Goal: Communication & Community: Answer question/provide support

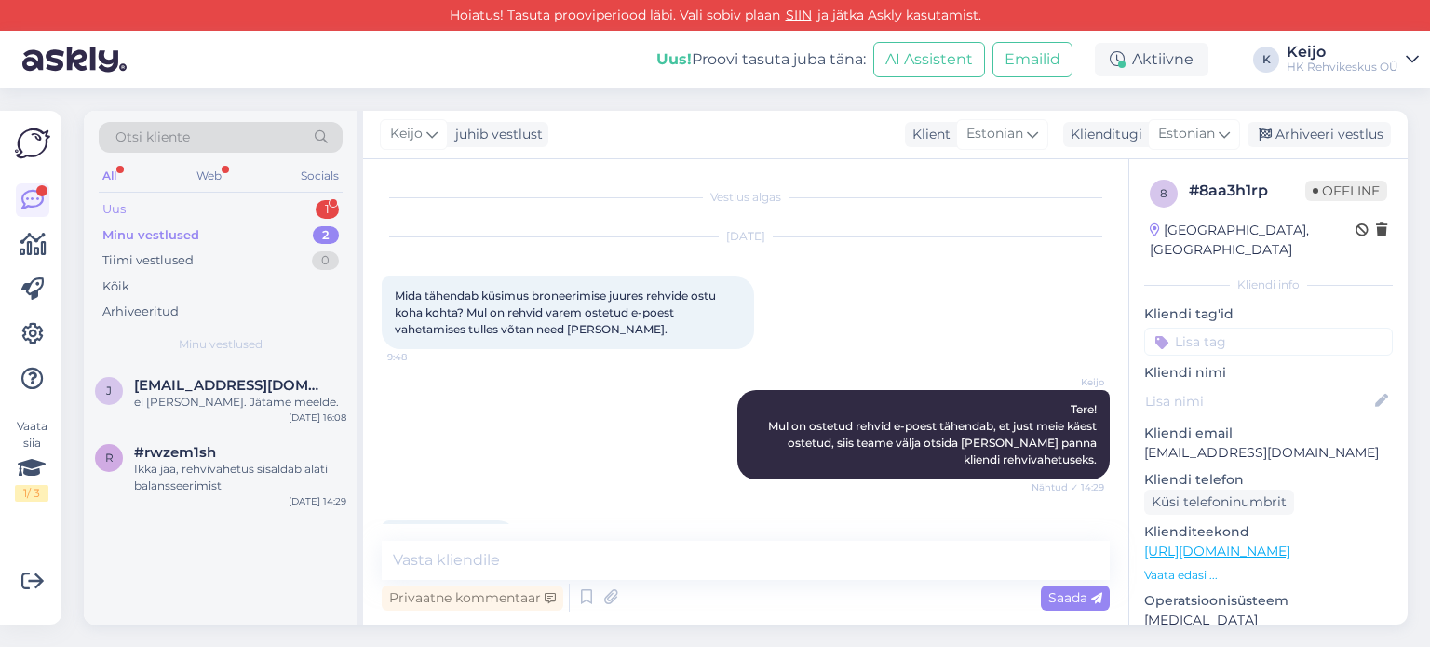
scroll to position [603, 0]
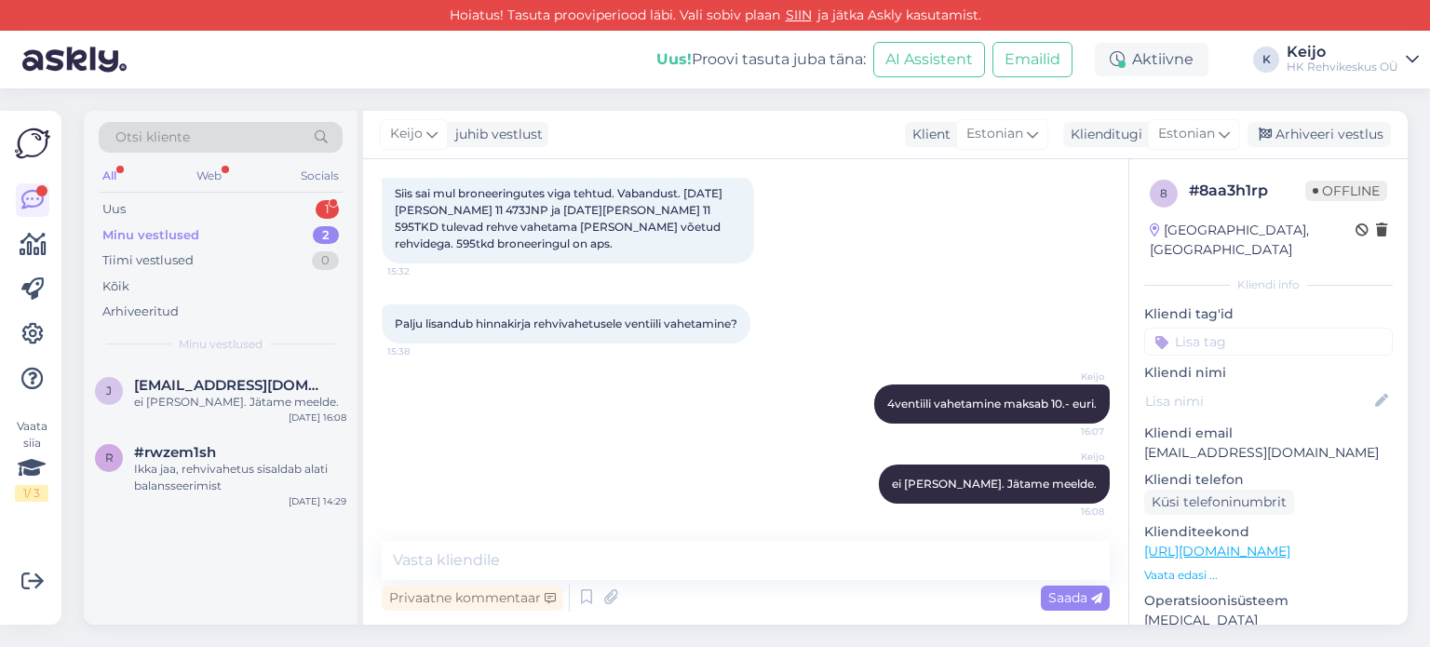
click at [247, 223] on div "Minu vestlused 2" at bounding box center [221, 236] width 244 height 26
click at [269, 204] on div "Uus 1" at bounding box center [221, 209] width 244 height 26
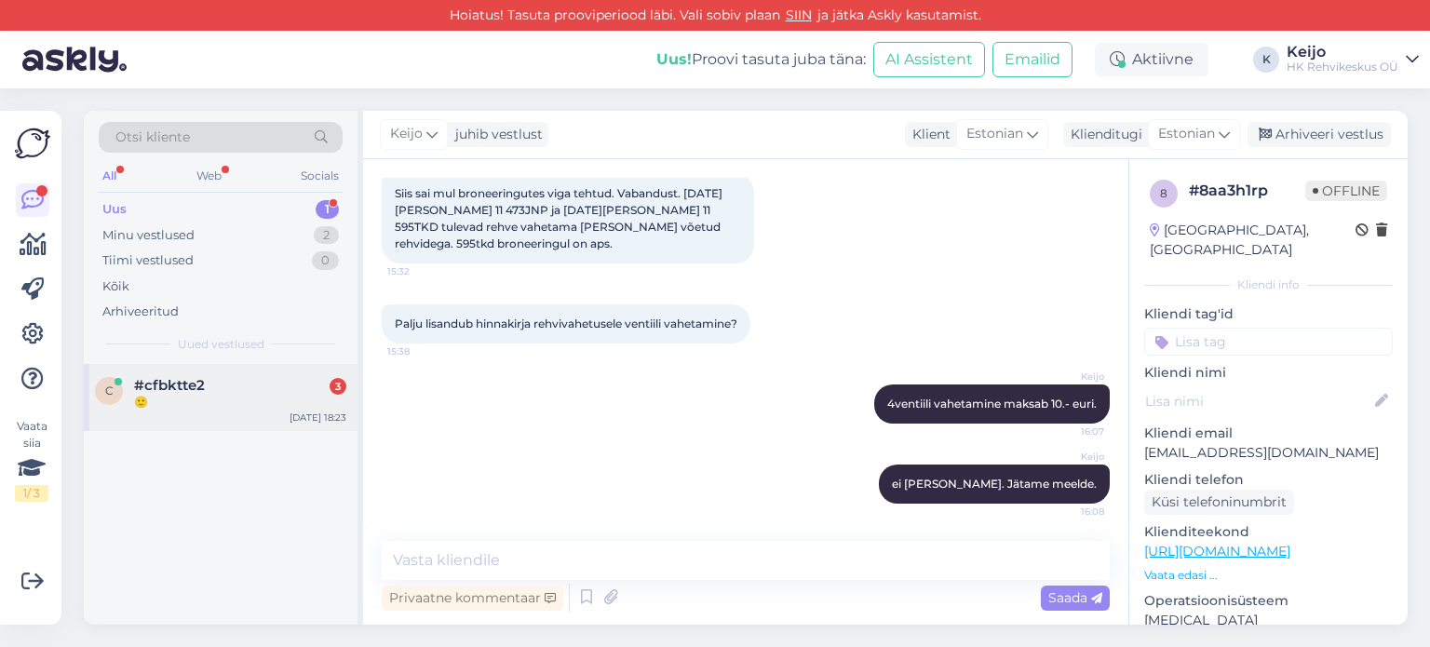
click at [205, 388] on div "#cfbktte2 3" at bounding box center [240, 385] width 212 height 17
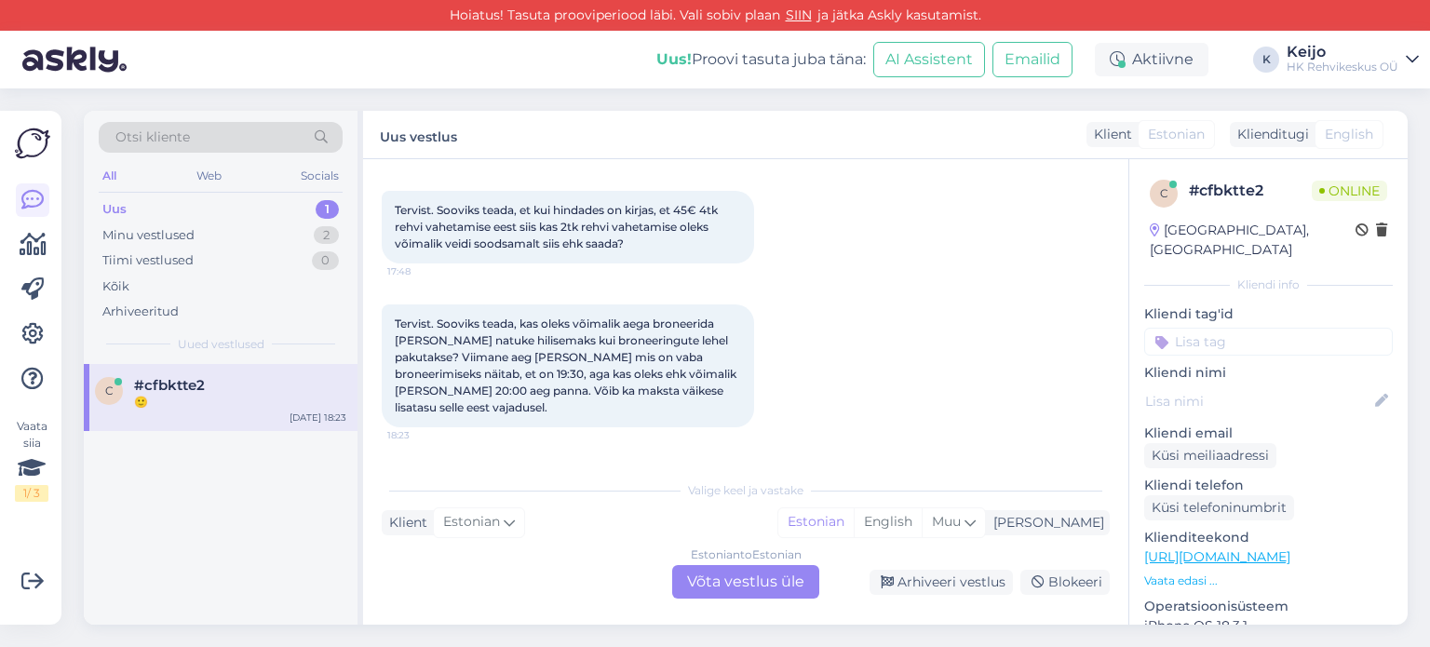
scroll to position [93, 0]
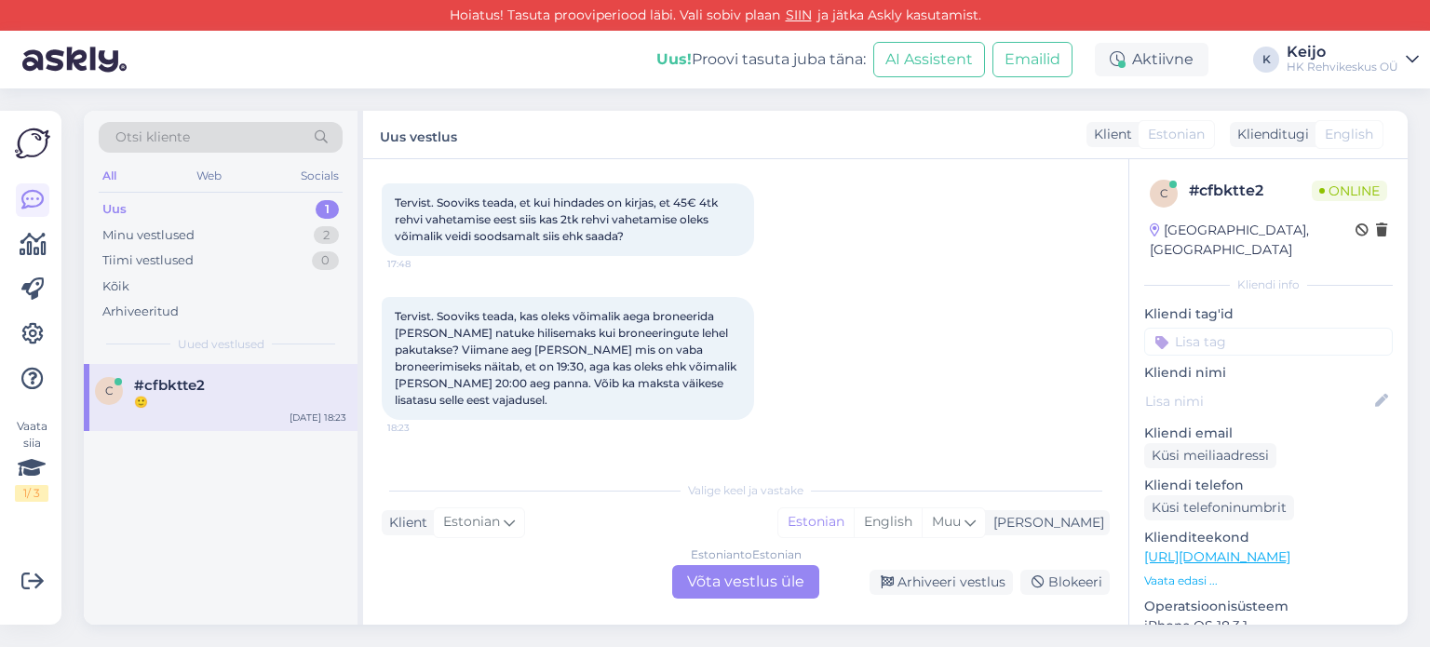
click at [786, 582] on div "Estonian to Estonian Võta vestlus üle" at bounding box center [745, 582] width 147 height 34
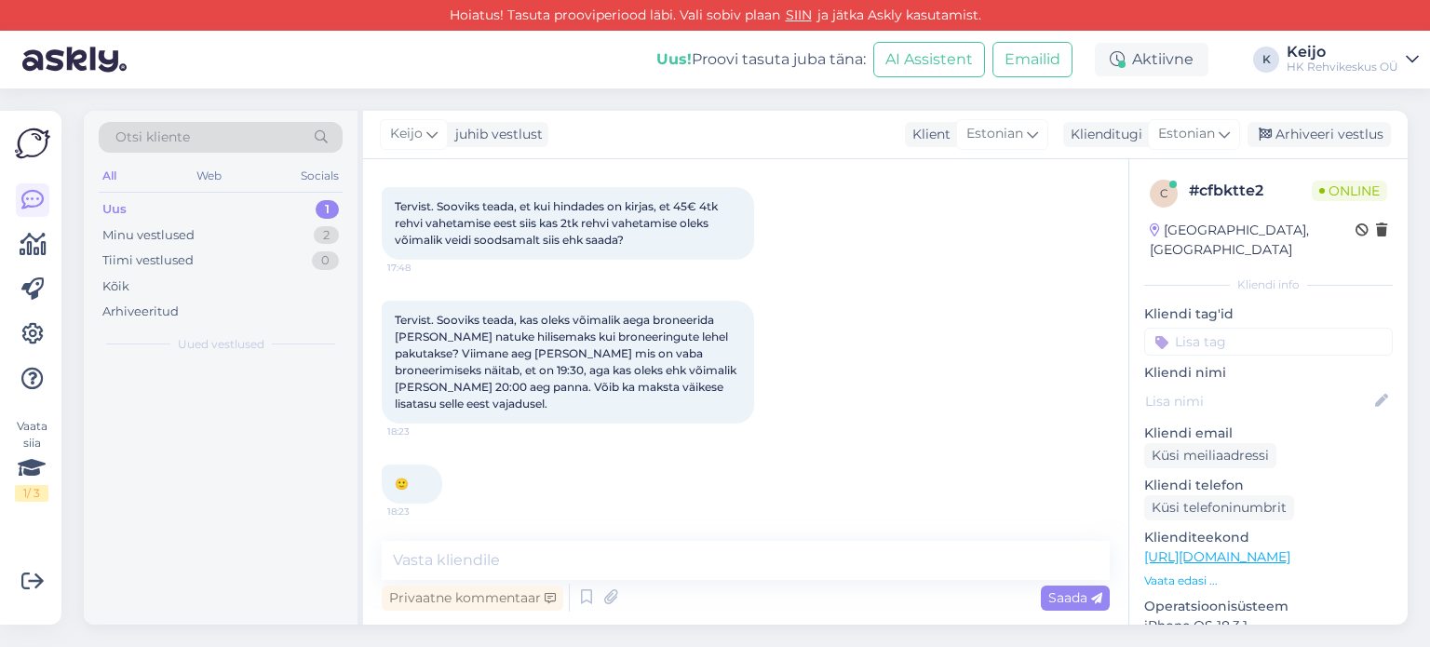
scroll to position [73, 0]
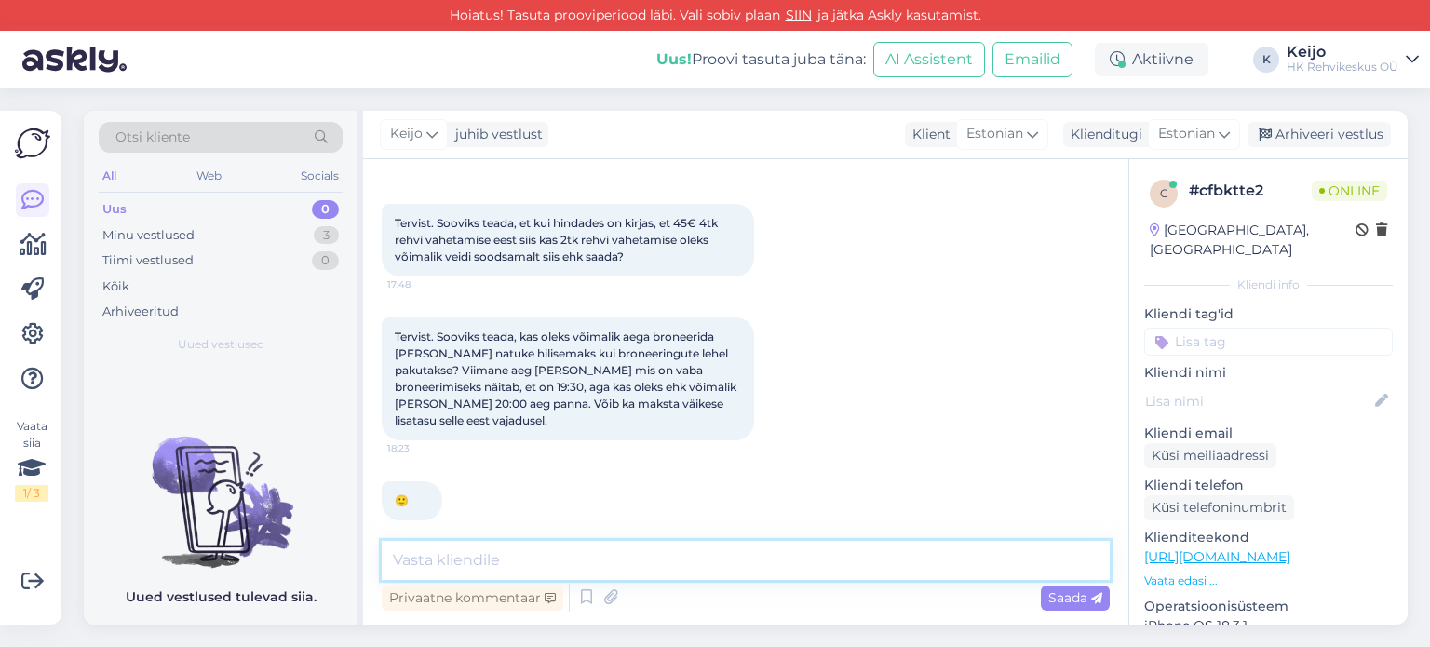
click at [539, 556] on textarea at bounding box center [746, 560] width 728 height 39
type textarea "tere"
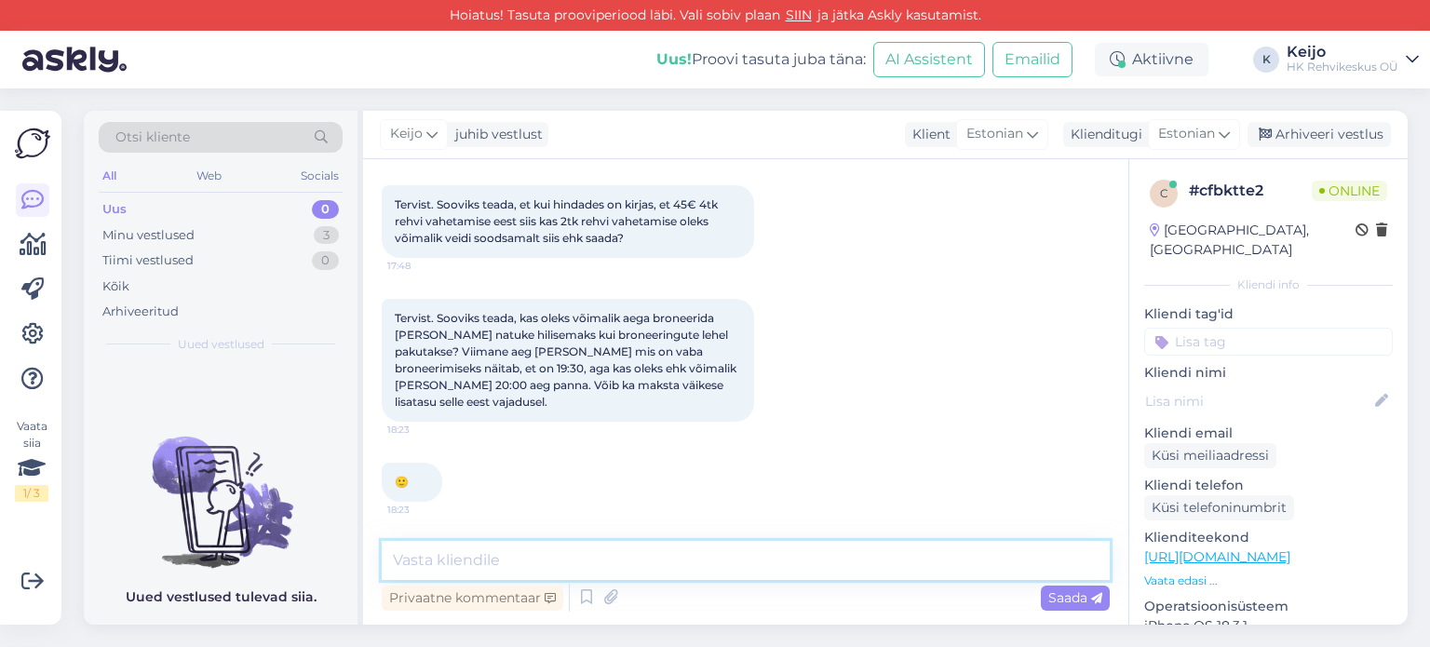
scroll to position [93, 0]
click at [515, 563] on textarea at bounding box center [746, 560] width 728 height 39
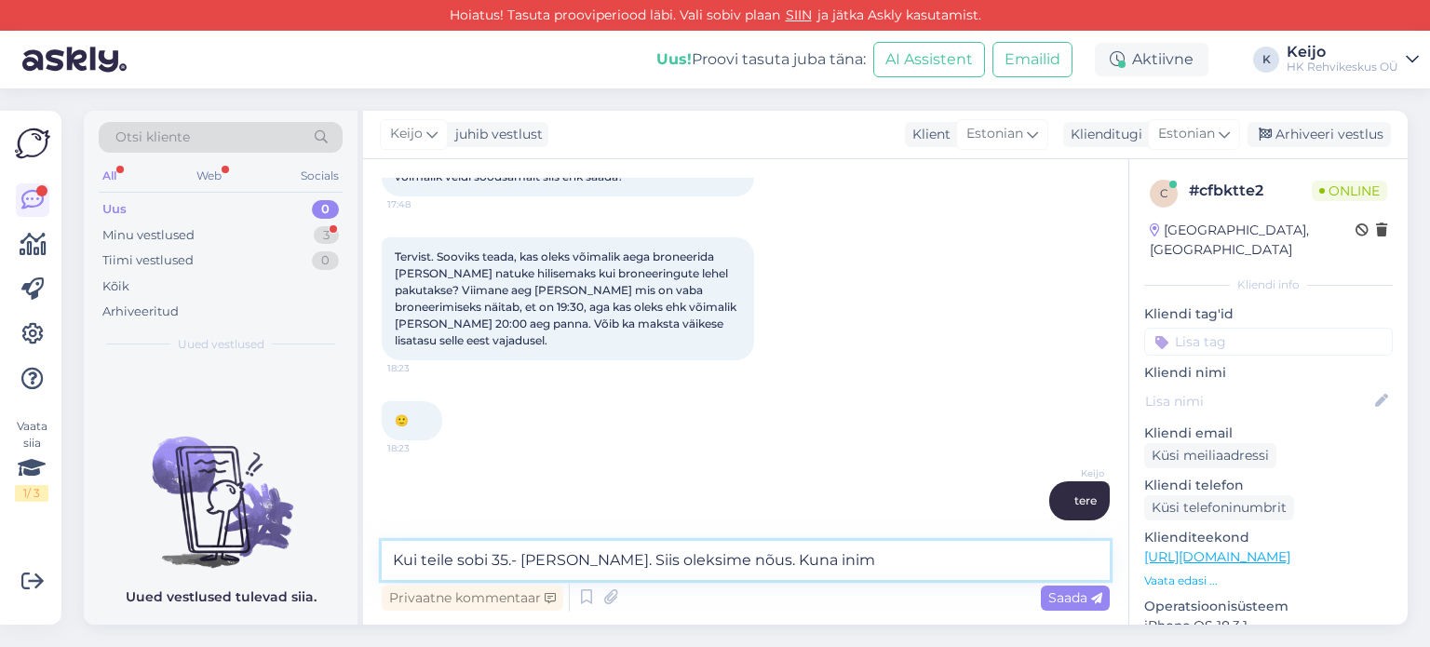
scroll to position [233, 0]
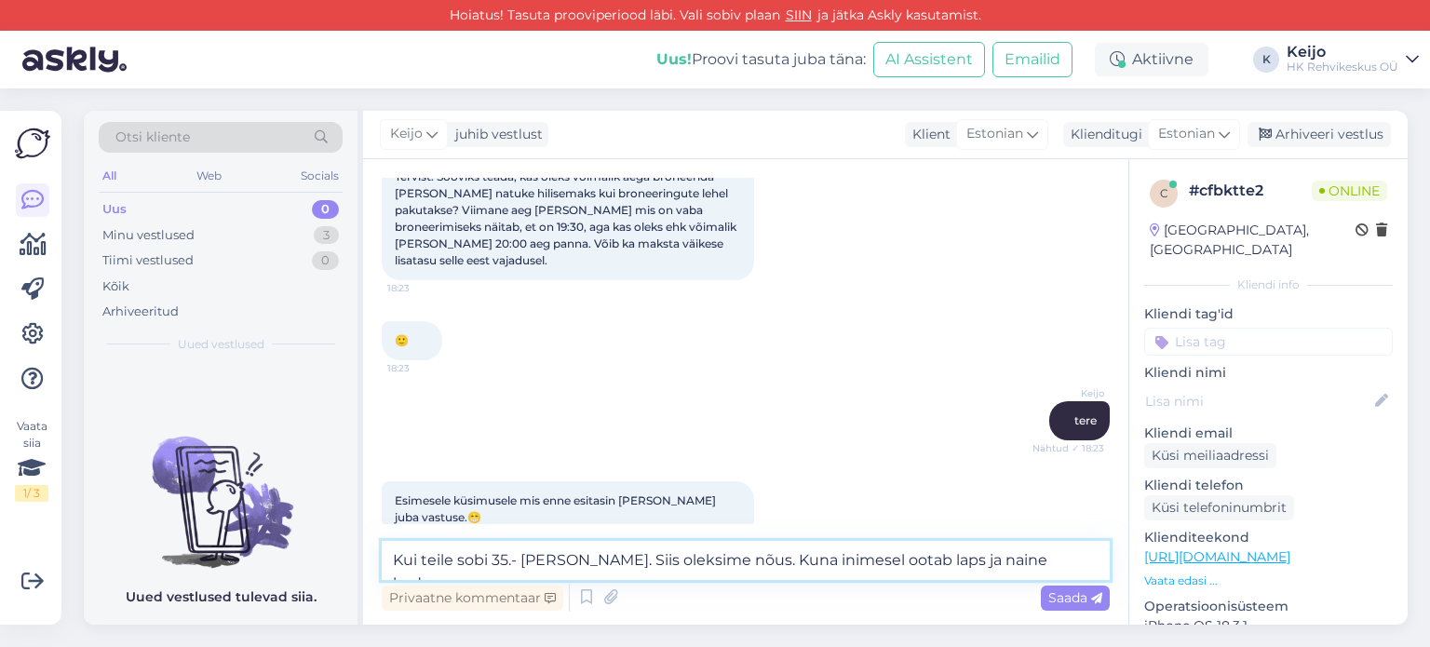
click at [486, 569] on textarea "Kui teile sobi 35.- [PERSON_NAME]. Siis oleksime nõus. Kuna inimesel ootab laps…" at bounding box center [746, 560] width 728 height 39
click at [1072, 557] on textarea "Kui teile sobib 35.- [PERSON_NAME]. Siis oleksime nõus. Kuna inimesel ootab lap…" at bounding box center [746, 560] width 728 height 39
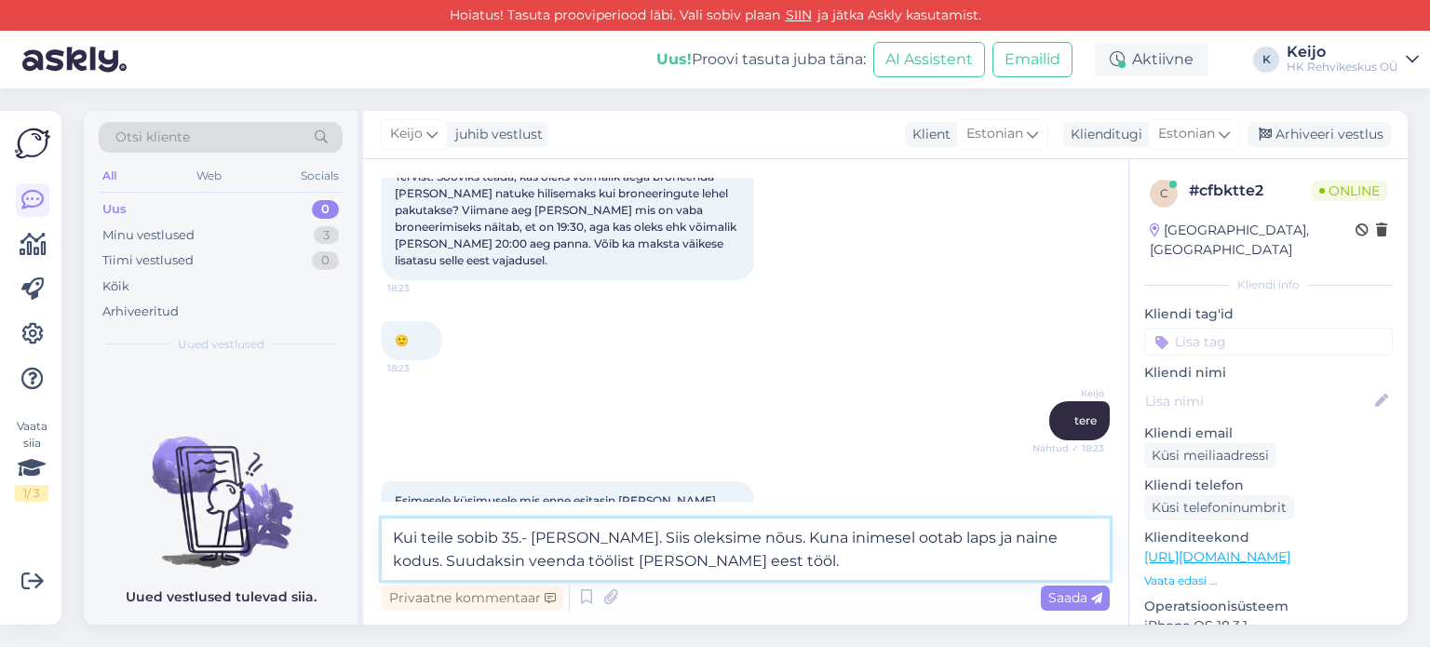
click at [519, 540] on textarea "Kui teile sobib 35.- [PERSON_NAME]. Siis oleksime nõus. Kuna inimesel ootab lap…" at bounding box center [746, 549] width 728 height 61
click at [749, 567] on textarea "Kui teile sobib 35-40.- [PERSON_NAME]. Siis oleksime nõus. Kuna inimesel ootab …" at bounding box center [746, 549] width 728 height 61
type textarea "Kui teile sobib 35-40.- [PERSON_NAME]. Siis oleksime nõus. Kuna inimesel ootab …"
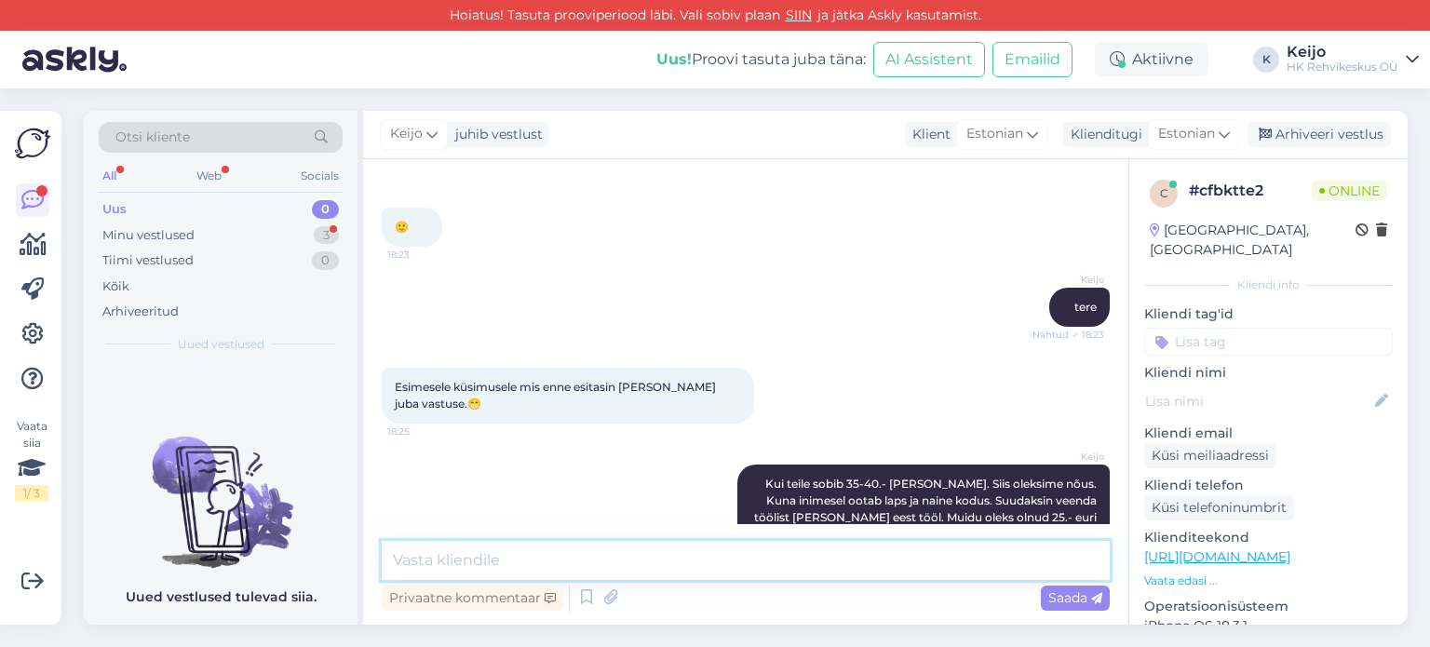
scroll to position [527, 0]
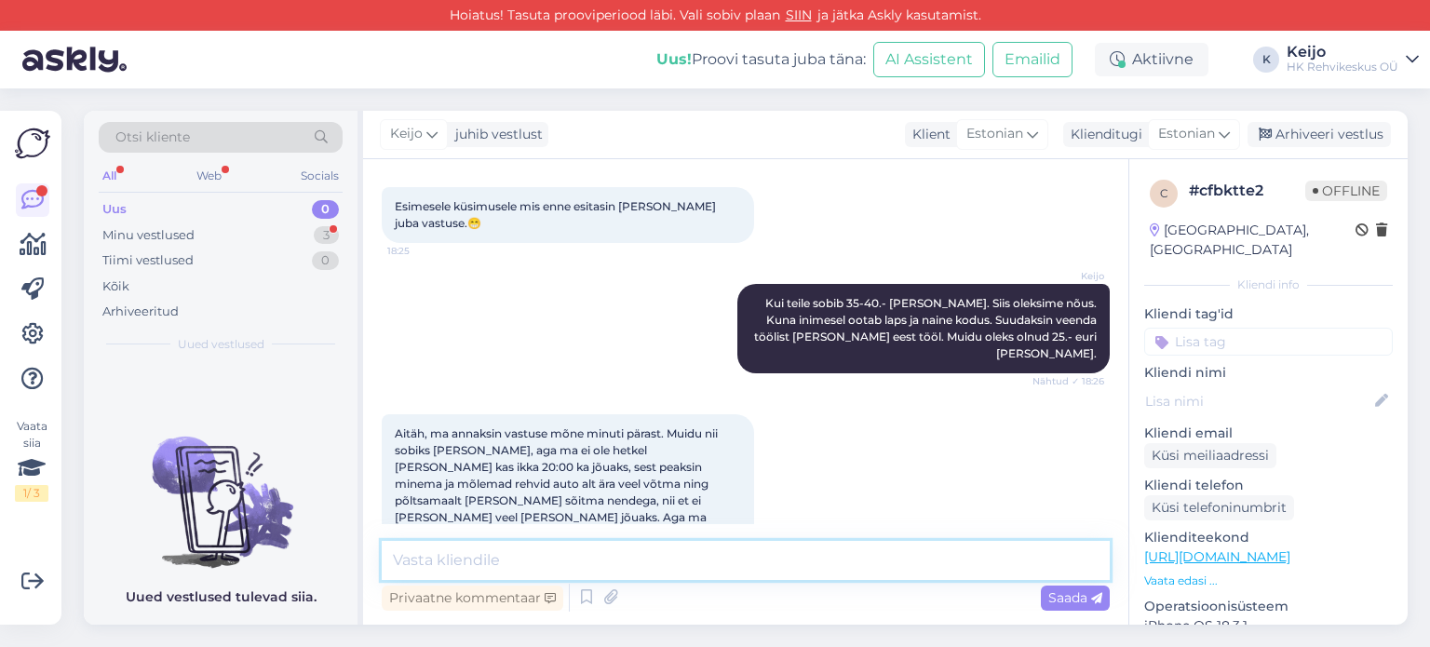
click at [596, 551] on textarea at bounding box center [746, 560] width 728 height 39
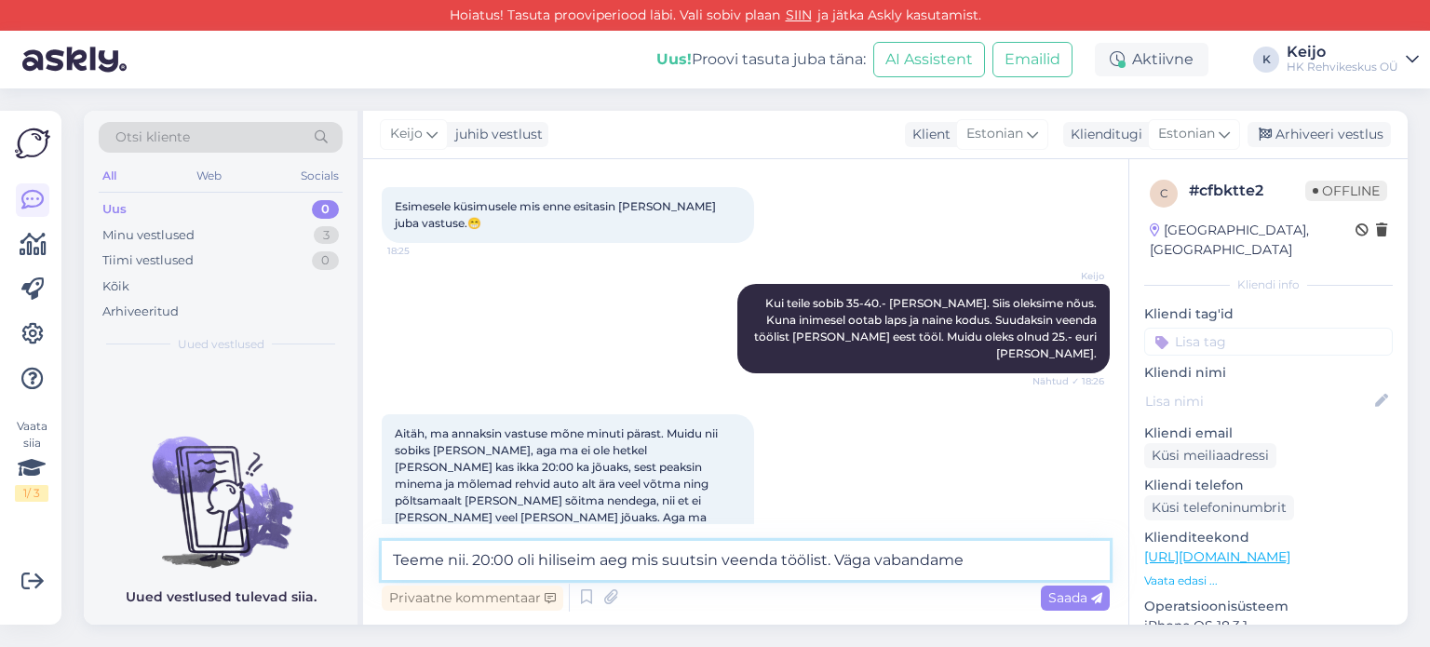
type textarea "Teeme nii. 20:00 oli hiliseim aeg mis suutsin veenda töölist. Väga vabandame!"
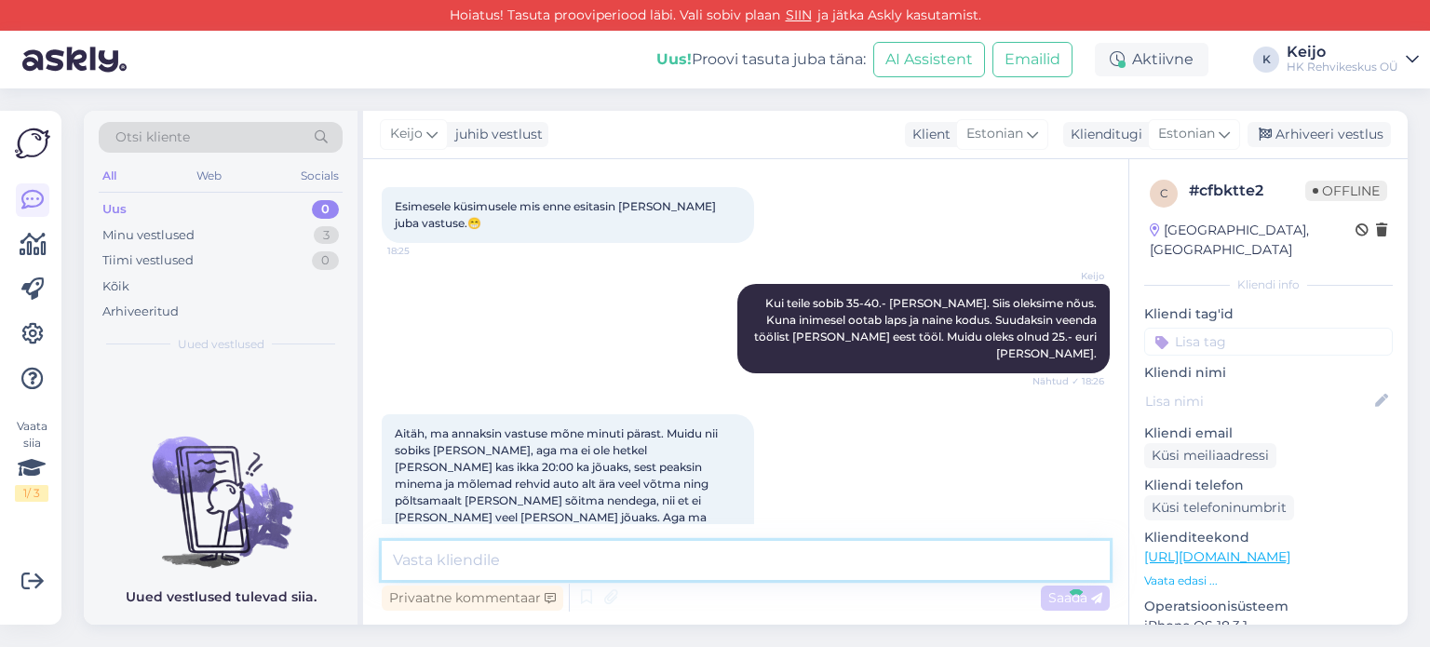
scroll to position [624, 0]
